Goal: Task Accomplishment & Management: Manage account settings

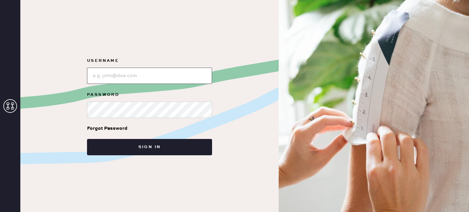
click at [169, 68] on input "loginName" at bounding box center [149, 76] width 125 height 16
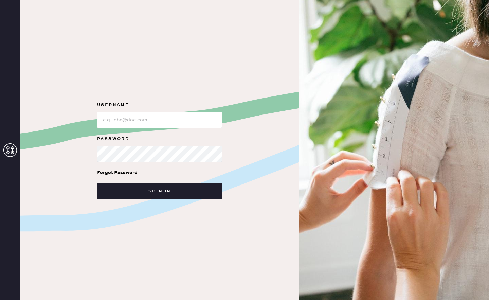
click at [168, 130] on form "Username Password Forgot Password Sign in" at bounding box center [160, 150] width 136 height 99
click at [171, 126] on input "loginName" at bounding box center [159, 120] width 125 height 16
click at [171, 118] on input "loginName" at bounding box center [159, 120] width 125 height 16
